Goal: Check status

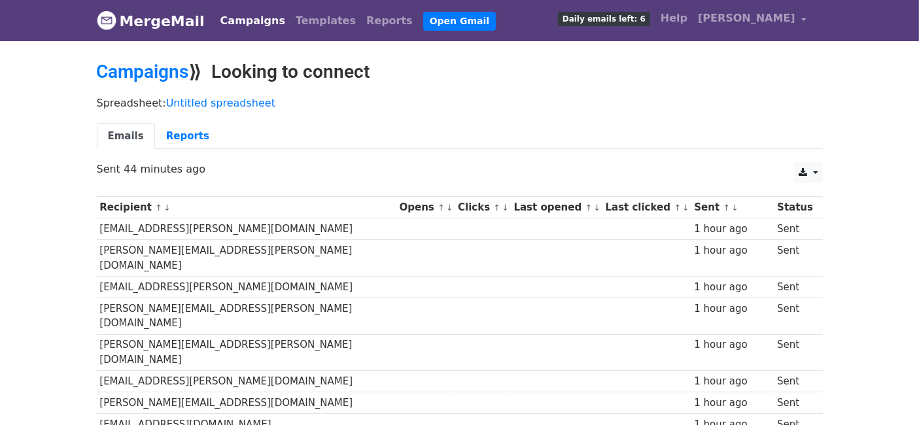
click at [164, 147] on link "Reports" at bounding box center [187, 136] width 65 height 27
